Goal: Use online tool/utility: Utilize a website feature to perform a specific function

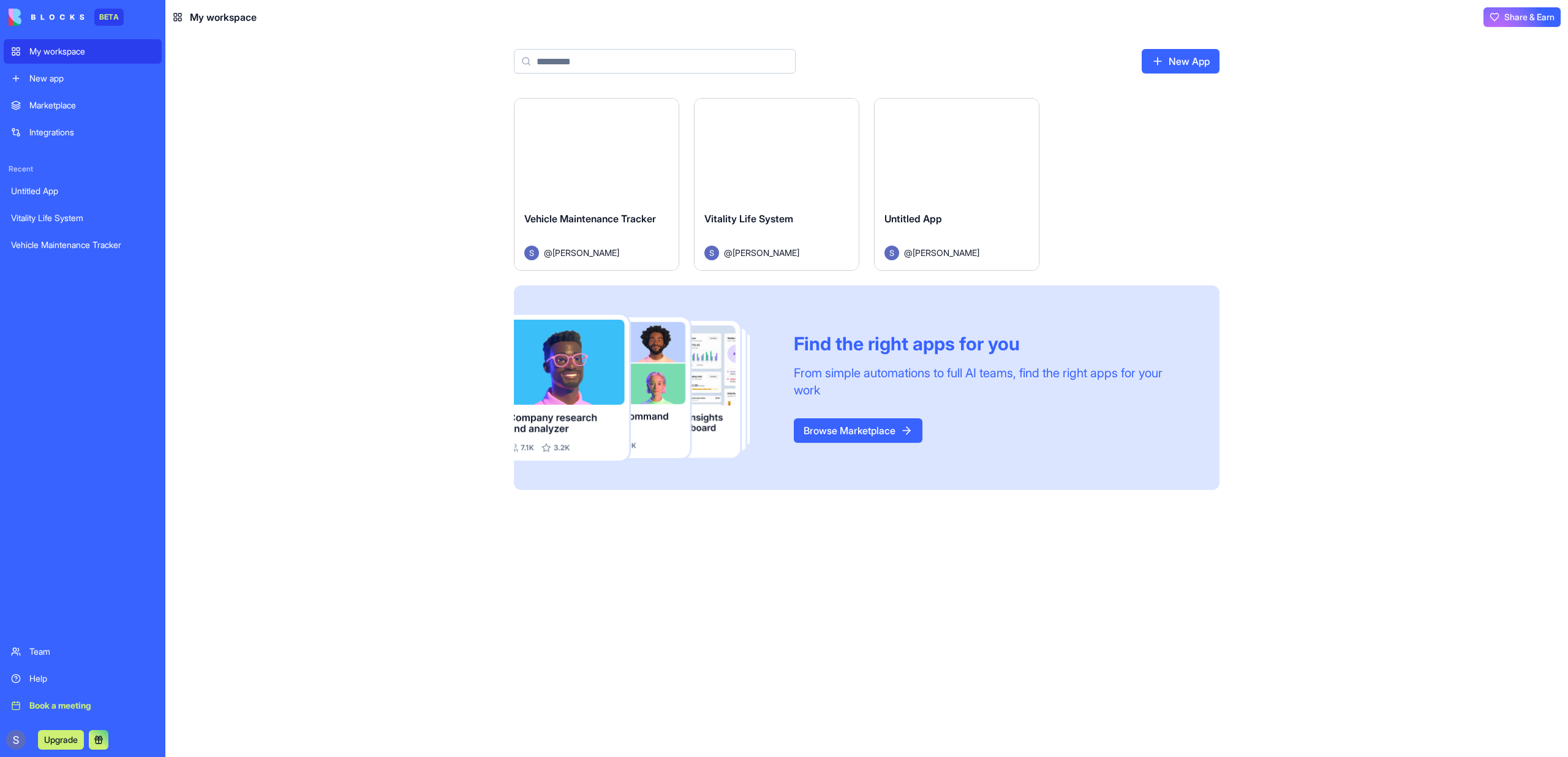
click at [590, 221] on span "Vehicle Maintenance Tracker" at bounding box center [590, 219] width 132 height 12
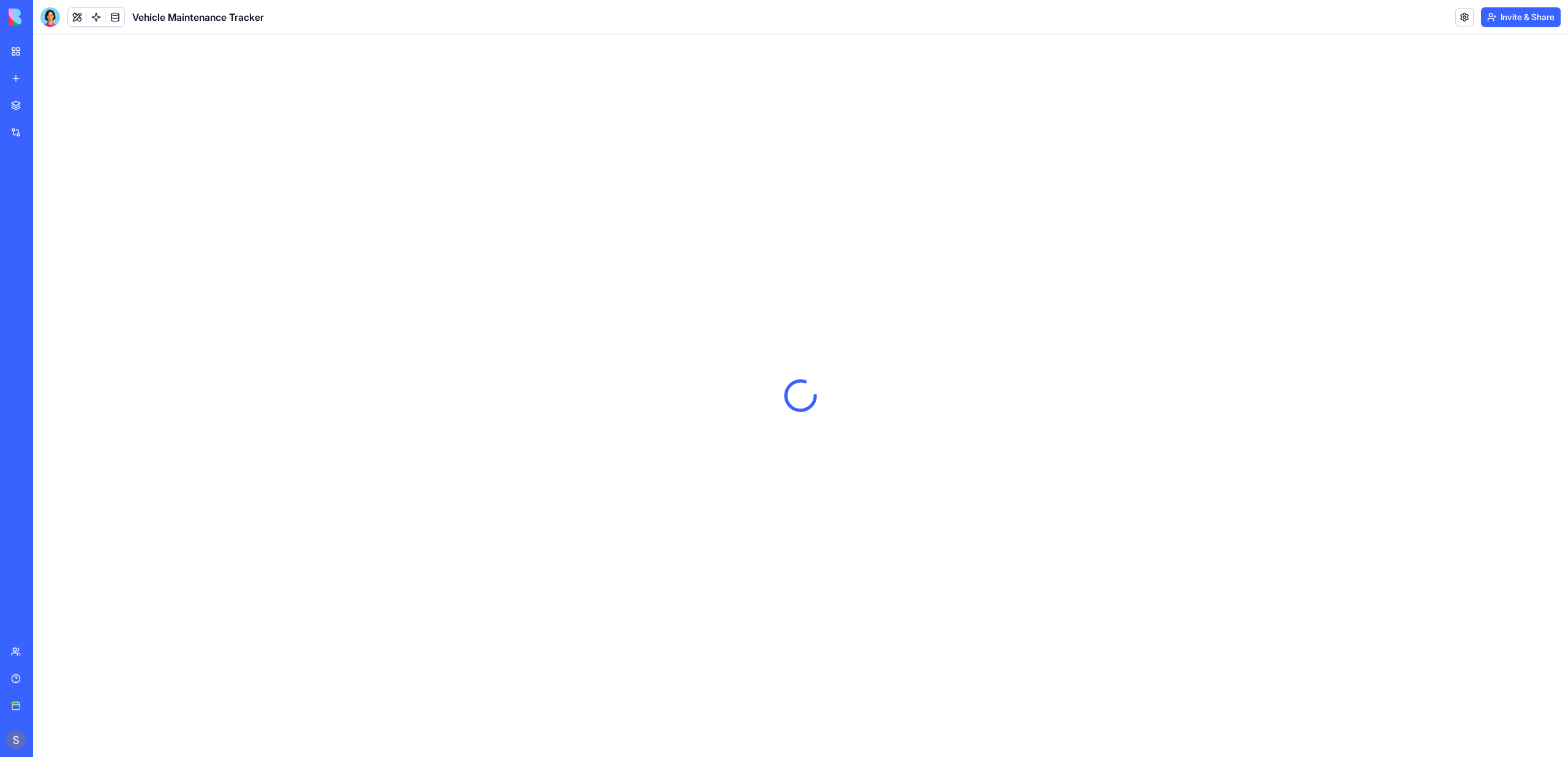
click at [22, 45] on link "My workspace" at bounding box center [28, 51] width 49 height 24
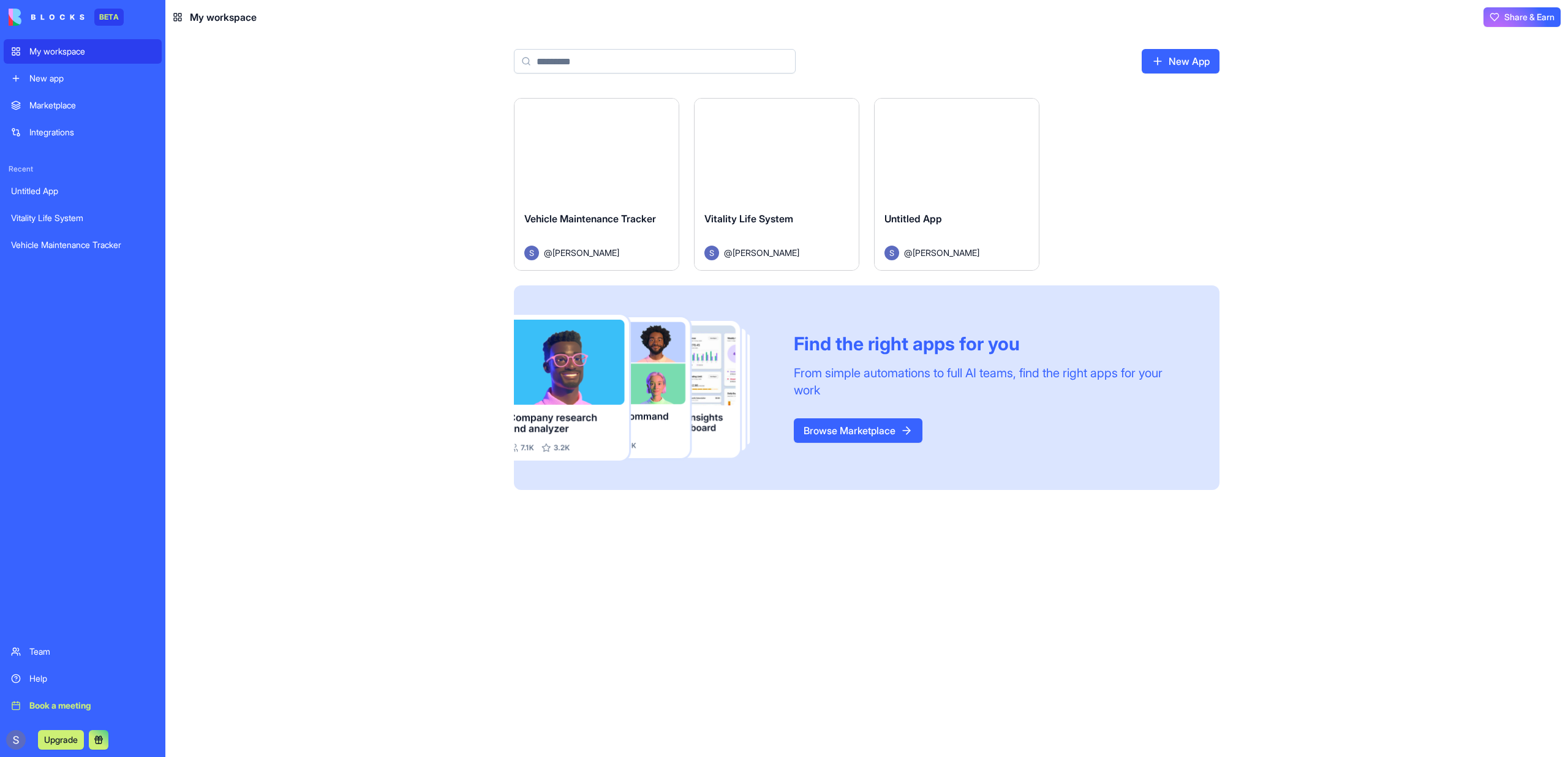
click at [980, 160] on button "Launch" at bounding box center [957, 150] width 92 height 24
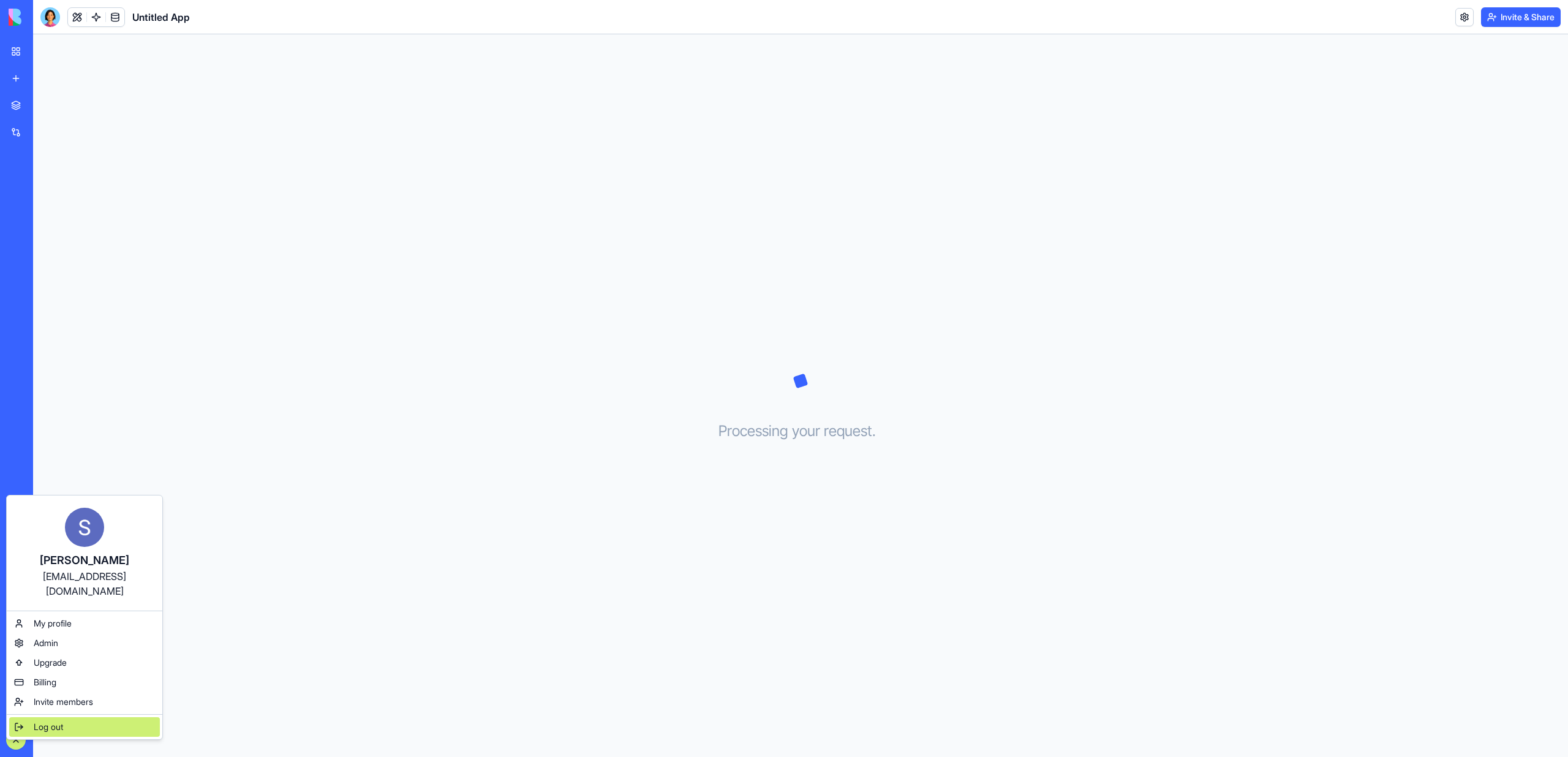
click at [39, 721] on span "Log out" at bounding box center [48, 727] width 29 height 12
